Goal: Check status: Check status

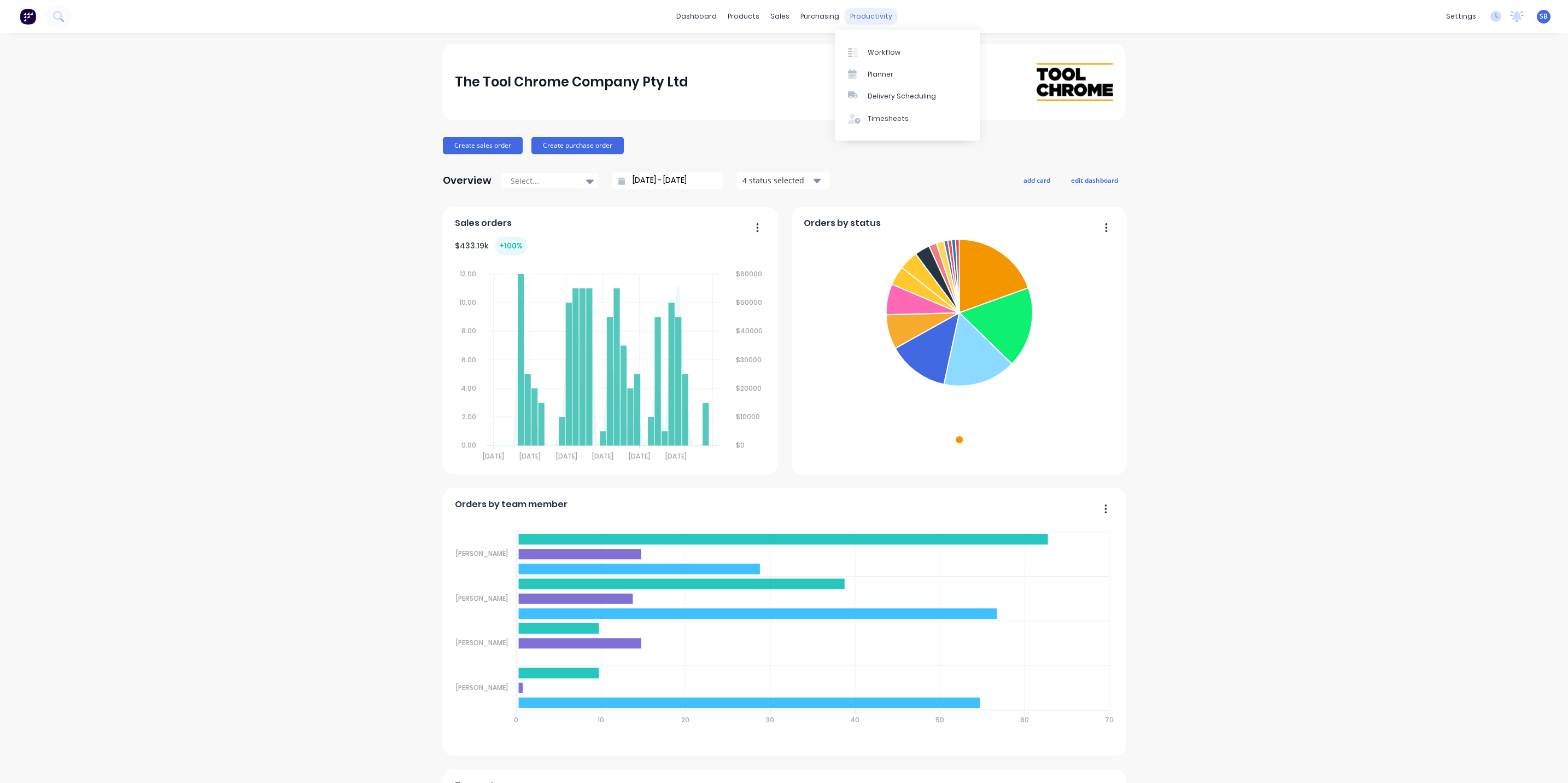
click at [862, 16] on div "productivity" at bounding box center [872, 16] width 53 height 16
click at [772, 14] on div "sales" at bounding box center [780, 16] width 30 height 16
click at [811, 51] on div "Sales Orders" at bounding box center [814, 53] width 45 height 10
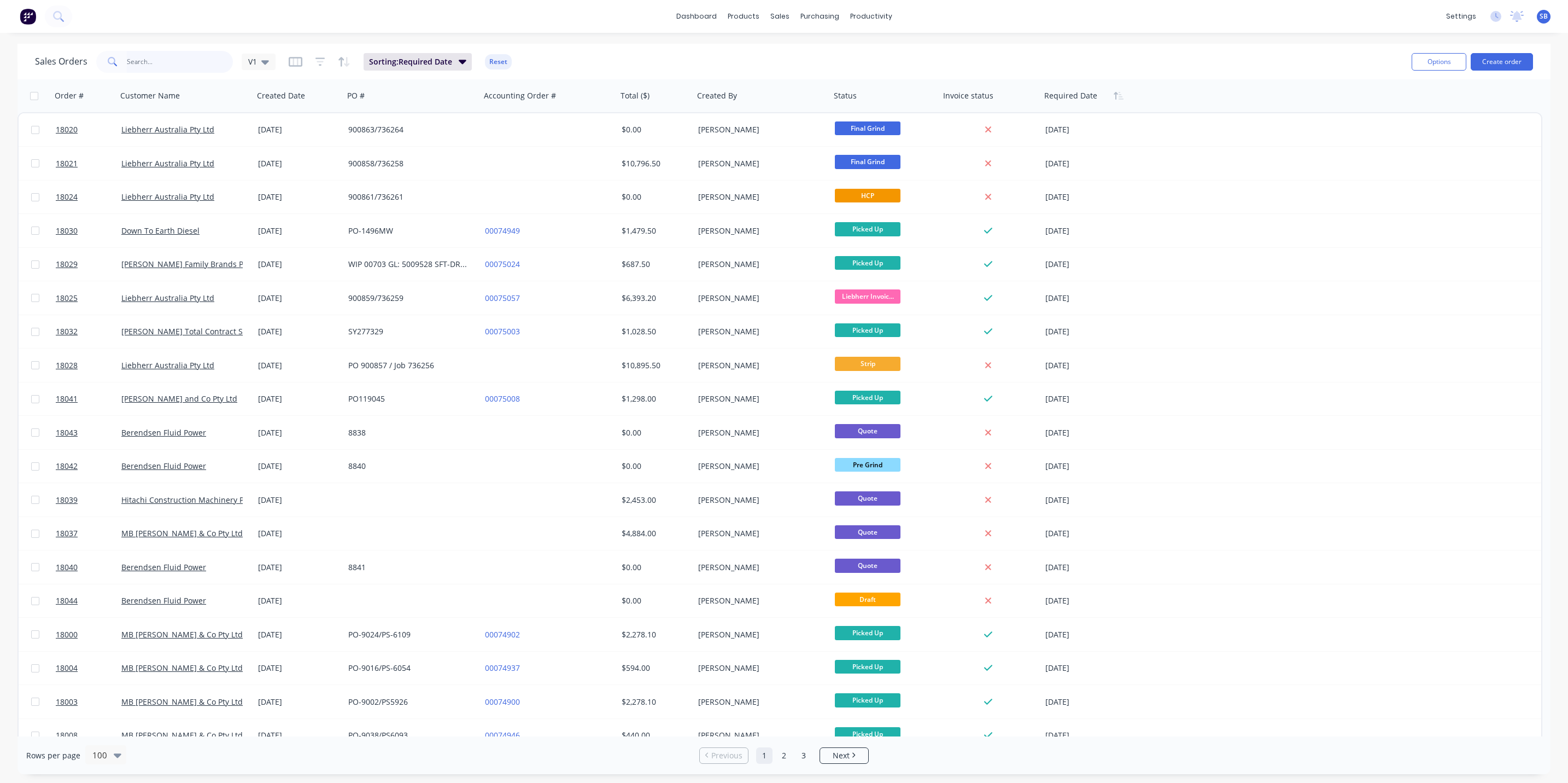
click at [148, 58] on input "text" at bounding box center [180, 62] width 107 height 22
click at [165, 60] on input "1" at bounding box center [180, 62] width 107 height 22
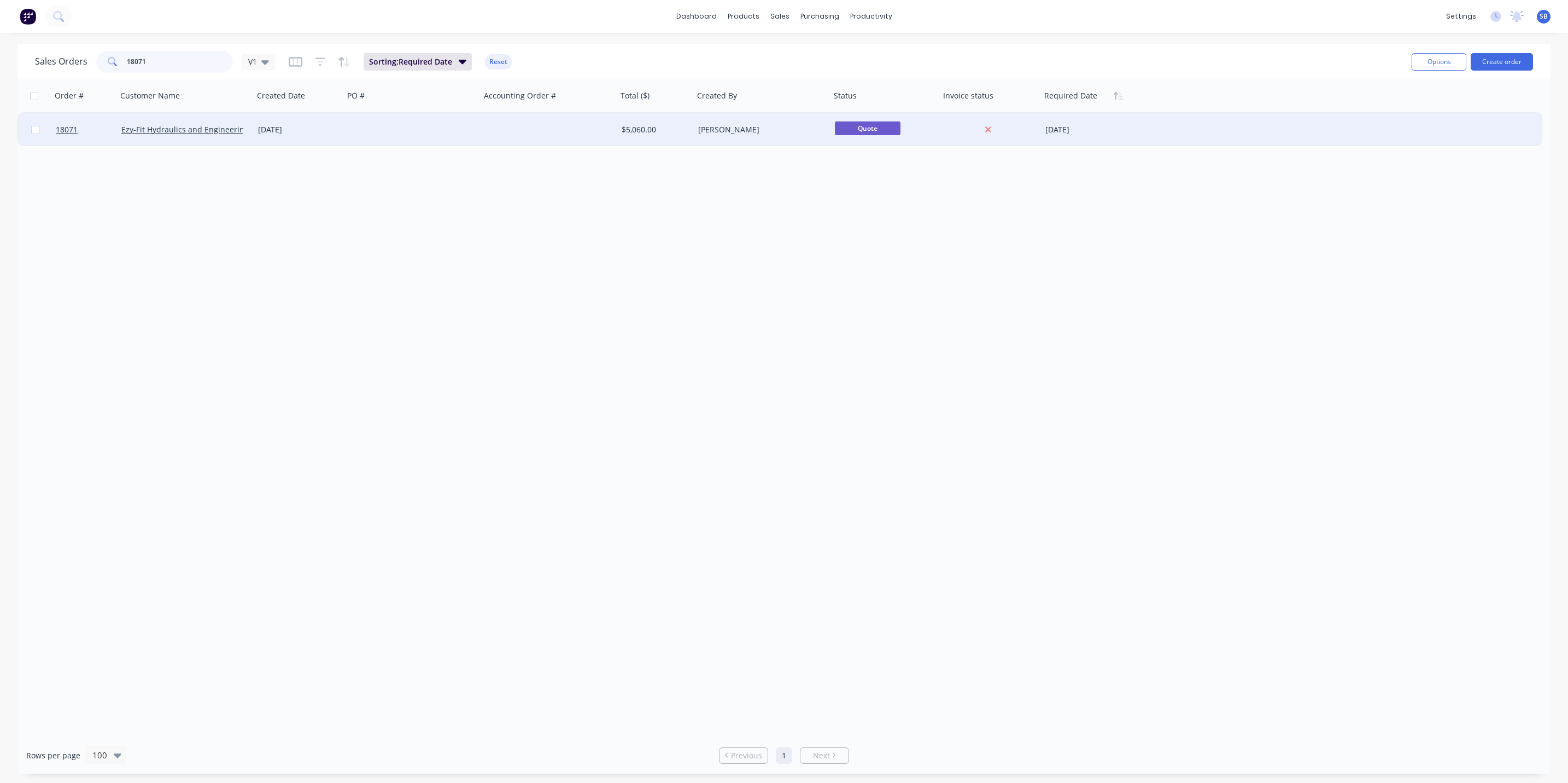
type input "18071"
click at [244, 128] on div "Ezy-Fit Hydraulics and Engineering Group Pty Ltd" at bounding box center [185, 129] width 128 height 11
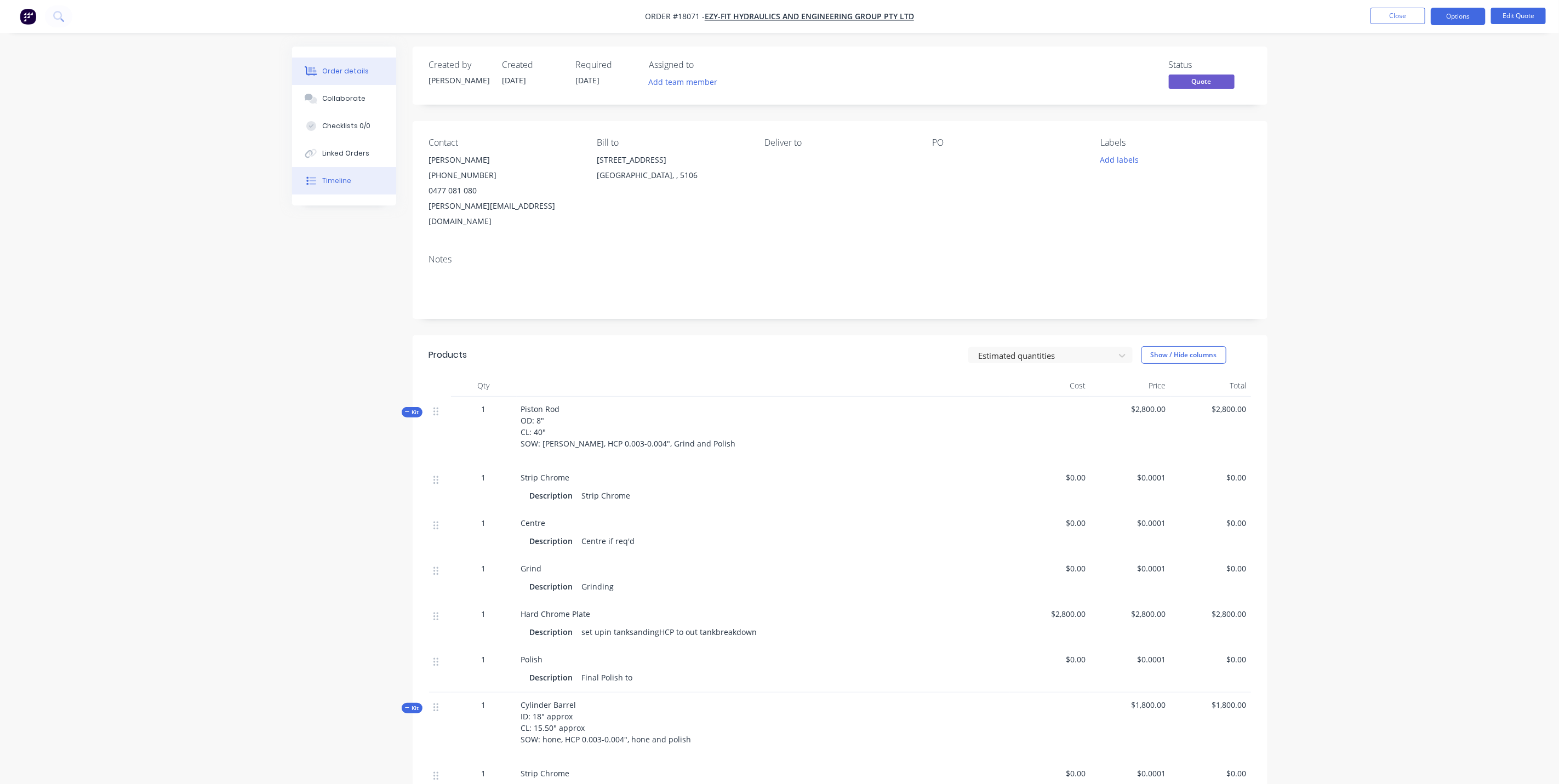
click at [343, 178] on div "Timeline" at bounding box center [337, 181] width 29 height 10
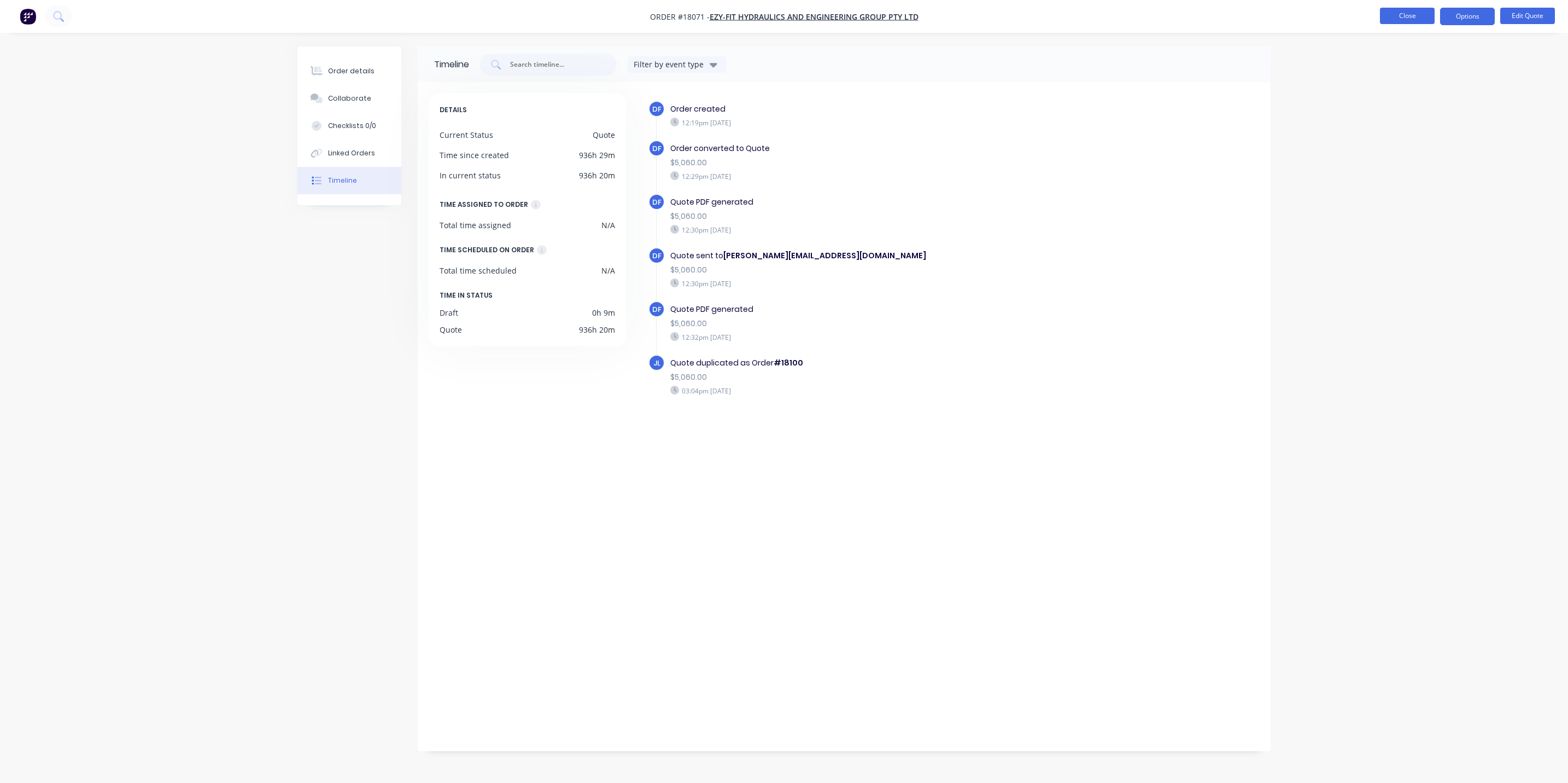
click at [1411, 12] on button "Close" at bounding box center [1407, 16] width 55 height 16
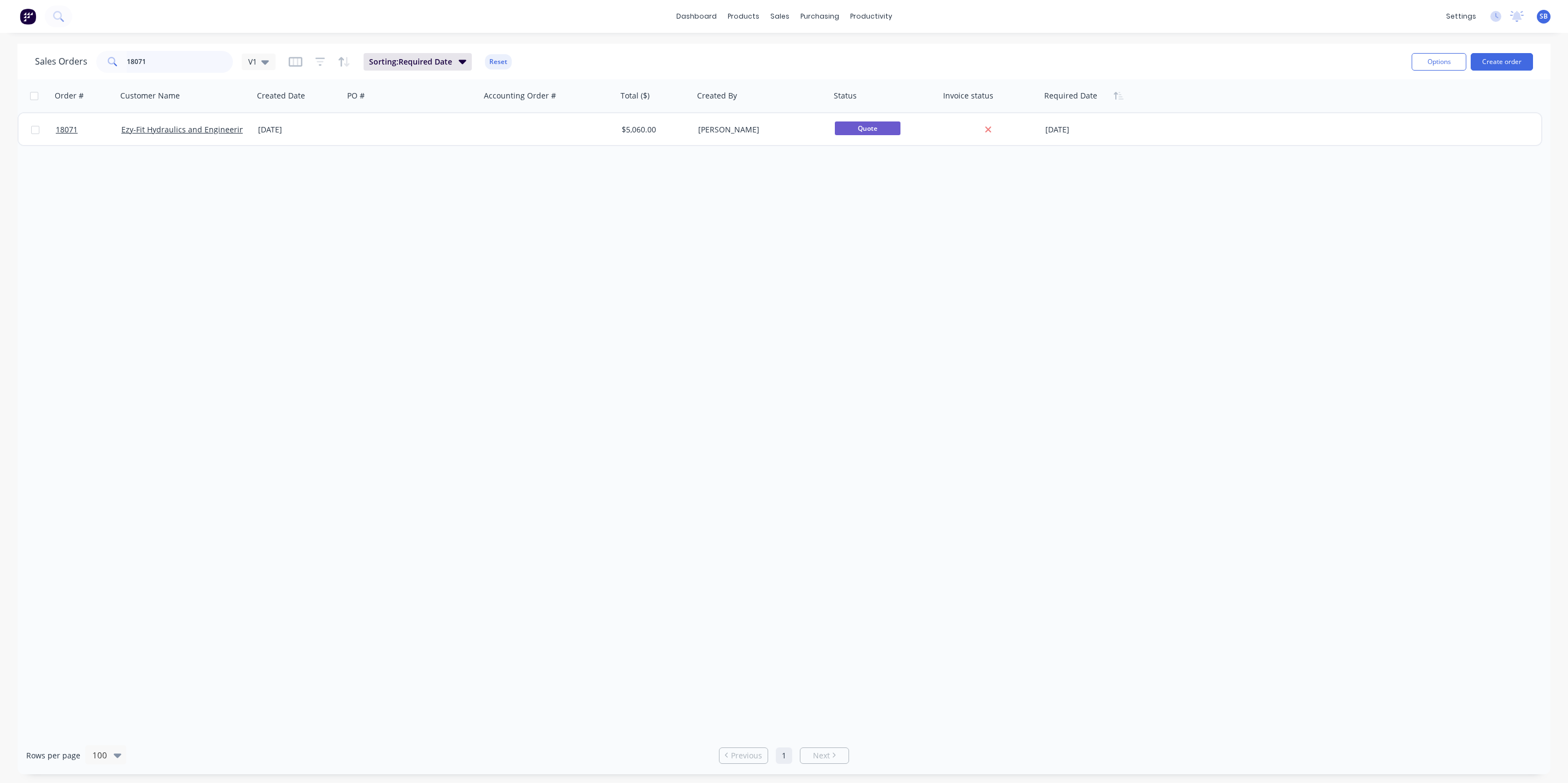
click at [157, 64] on input "18071" at bounding box center [180, 62] width 107 height 22
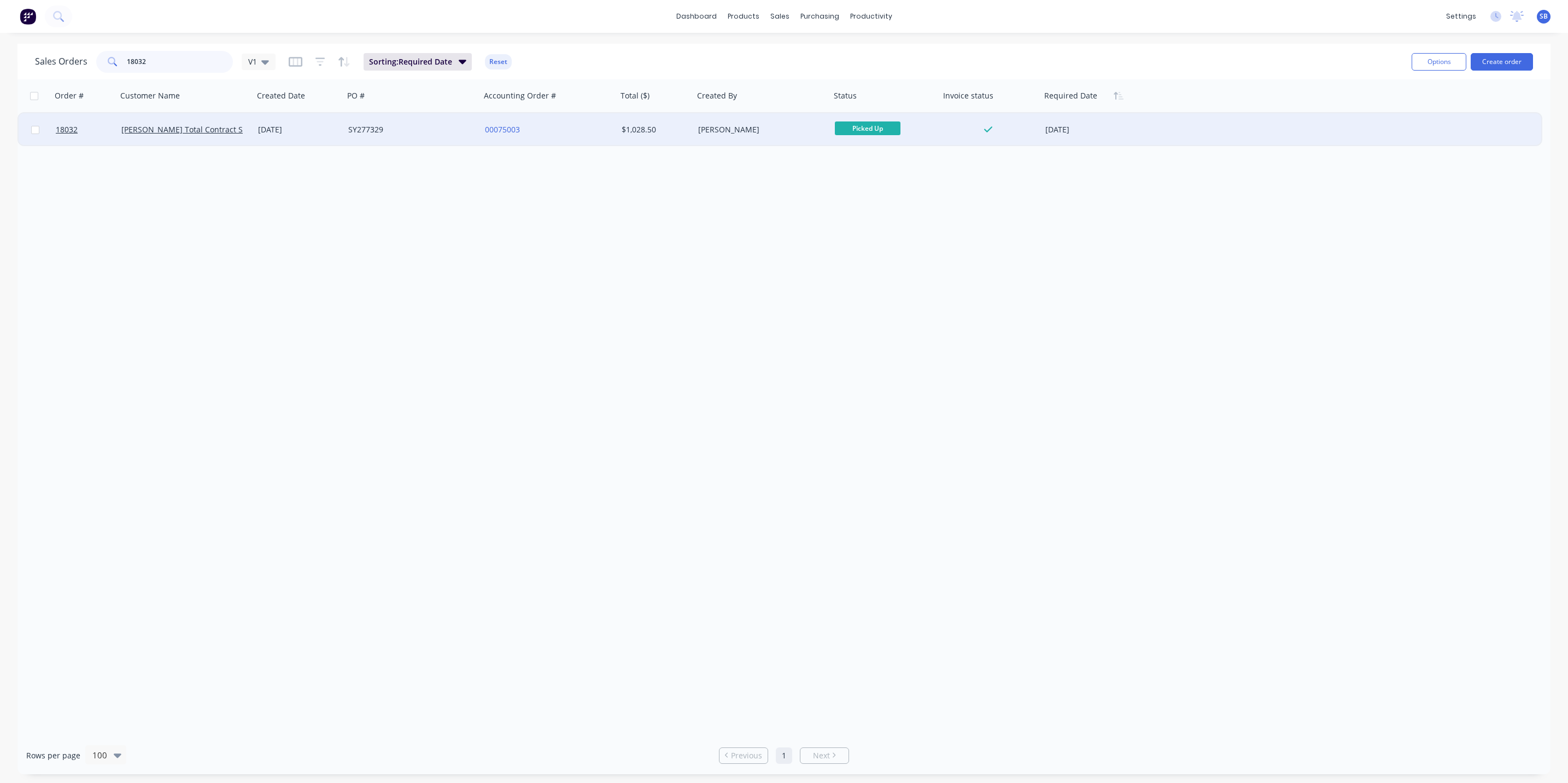
type input "18032"
click at [846, 127] on span "Picked Up" at bounding box center [867, 128] width 66 height 14
click at [793, 133] on div "[PERSON_NAME]" at bounding box center [759, 129] width 121 height 11
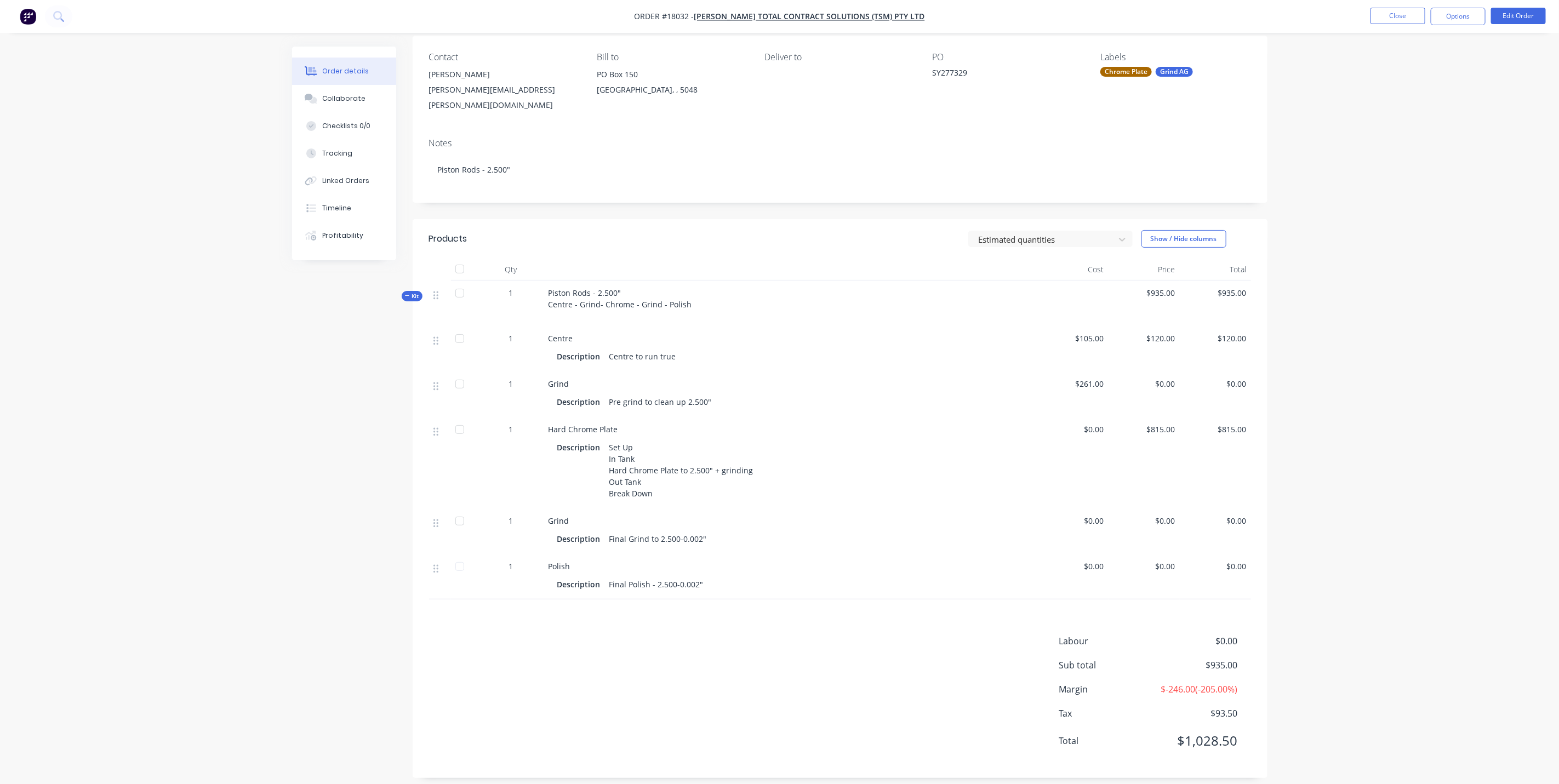
scroll to position [86, 0]
click at [335, 211] on div "Timeline" at bounding box center [337, 208] width 29 height 10
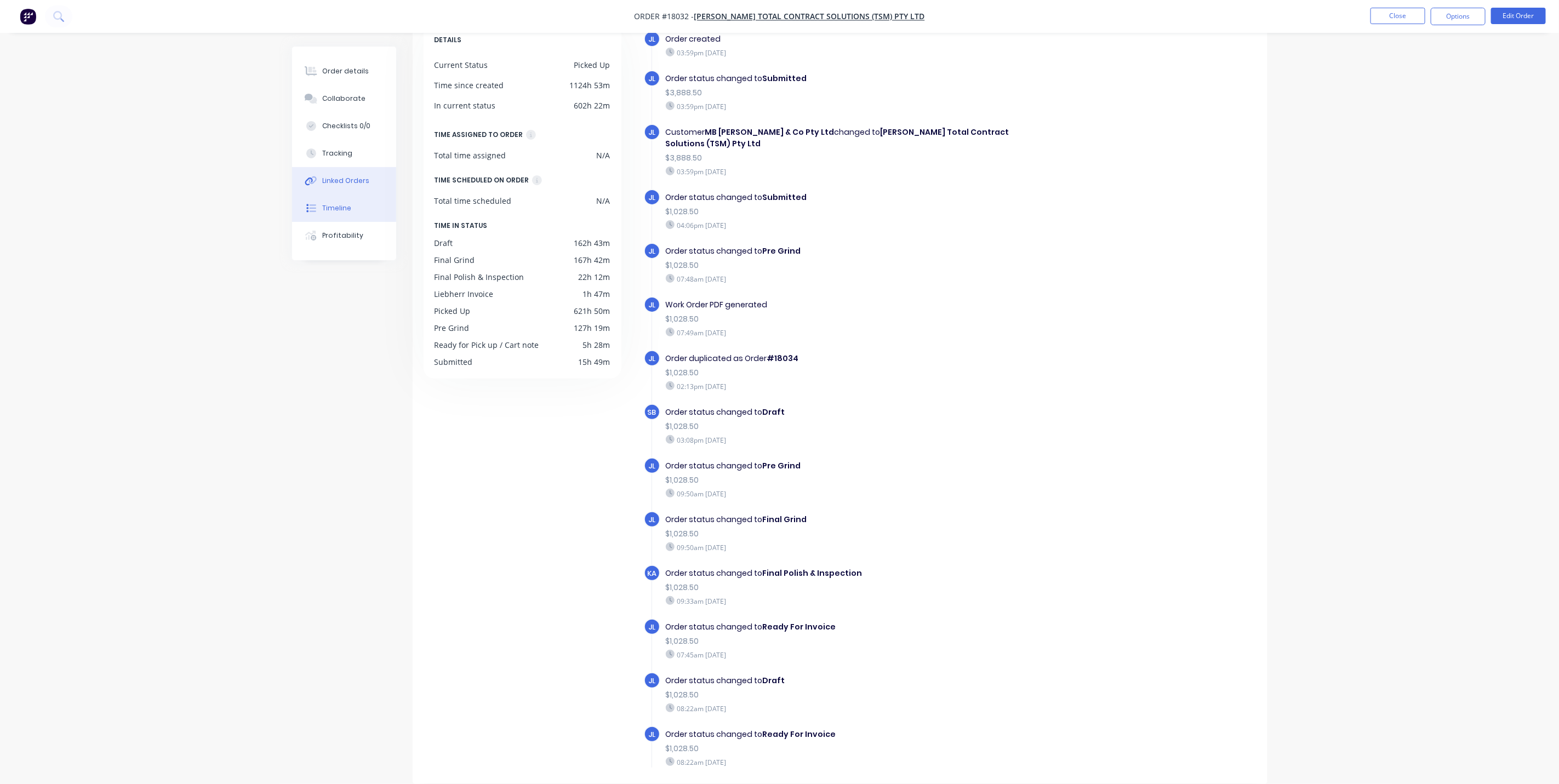
click at [350, 177] on div "Linked Orders" at bounding box center [346, 181] width 47 height 10
